Goal: Navigation & Orientation: Find specific page/section

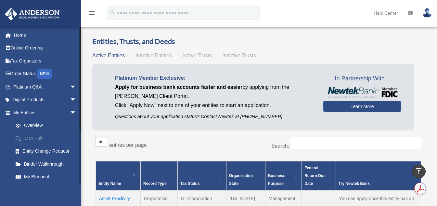
scroll to position [130, 0]
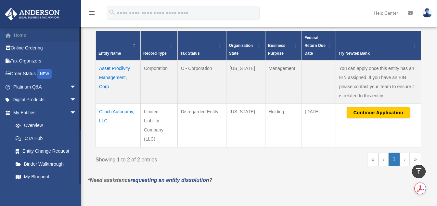
click at [16, 34] on link "Home" at bounding box center [46, 35] width 82 height 13
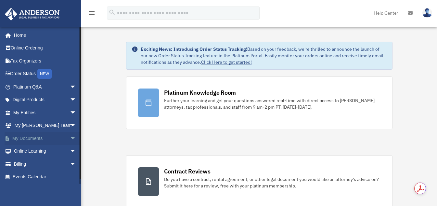
click at [35, 139] on link "My Documents arrow_drop_down" at bounding box center [46, 138] width 82 height 13
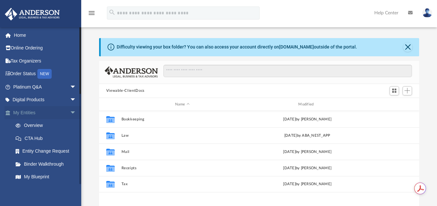
click at [70, 113] on span "arrow_drop_down" at bounding box center [76, 112] width 13 height 13
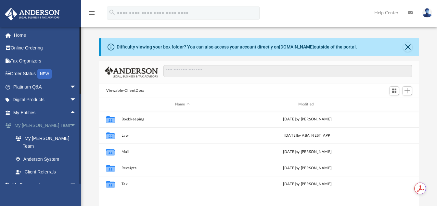
click at [70, 124] on span "arrow_drop_down" at bounding box center [76, 125] width 13 height 13
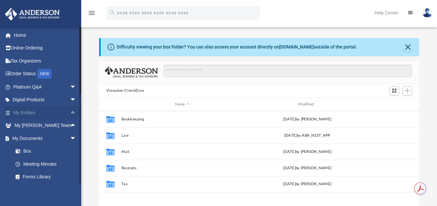
click at [70, 112] on span "arrow_drop_up" at bounding box center [76, 112] width 13 height 13
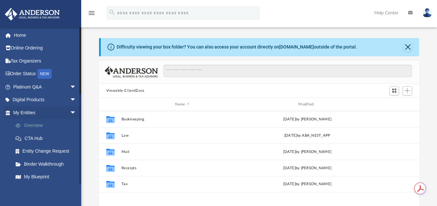
click at [32, 122] on link "Overview" at bounding box center [47, 125] width 77 height 13
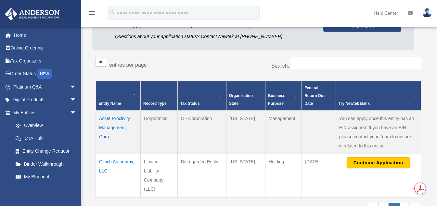
scroll to position [130, 0]
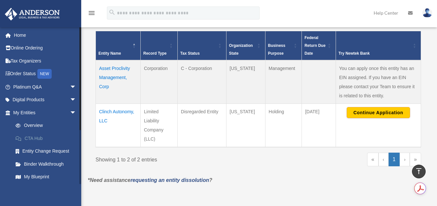
click at [35, 137] on link "CTA Hub" at bounding box center [47, 138] width 77 height 13
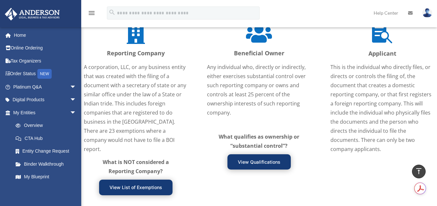
scroll to position [811, 0]
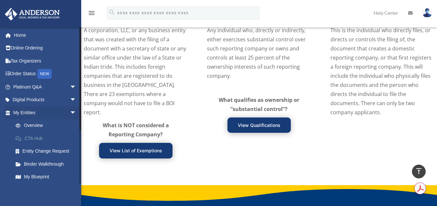
click at [38, 139] on link "CTA Hub" at bounding box center [47, 138] width 77 height 13
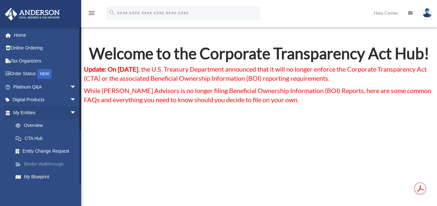
click at [43, 164] on link "Binder Walkthrough" at bounding box center [47, 163] width 77 height 13
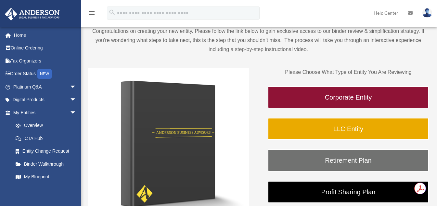
scroll to position [65, 0]
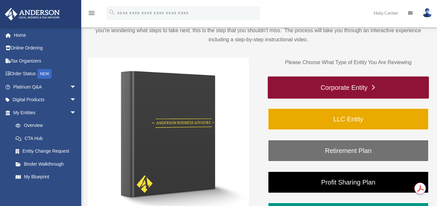
click at [346, 90] on link "Corporate Entity" at bounding box center [348, 87] width 161 height 22
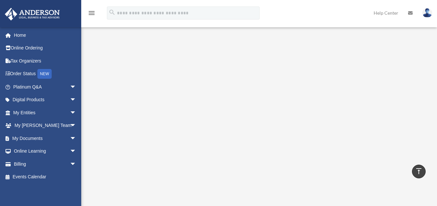
scroll to position [60, 0]
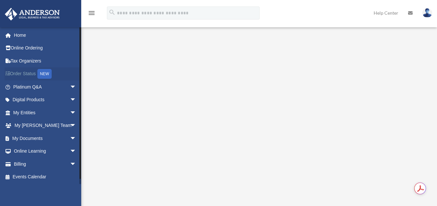
click at [45, 73] on div "NEW" at bounding box center [44, 74] width 14 height 10
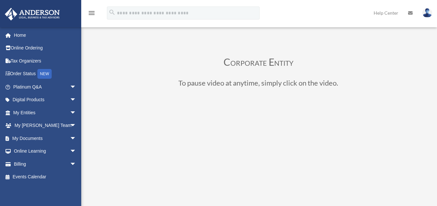
scroll to position [60, 0]
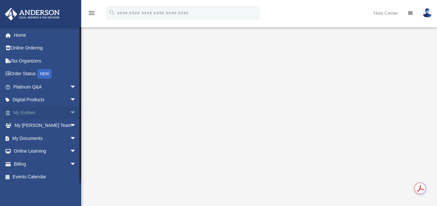
click at [40, 112] on link "My Entities arrow_drop_down" at bounding box center [46, 112] width 82 height 13
click at [70, 112] on span "arrow_drop_down" at bounding box center [76, 112] width 13 height 13
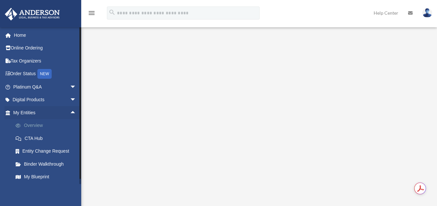
click at [37, 123] on link "Overview" at bounding box center [47, 125] width 77 height 13
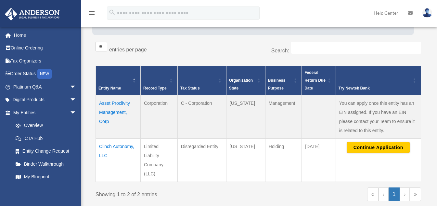
scroll to position [97, 0]
